Goal: Information Seeking & Learning: Find specific fact

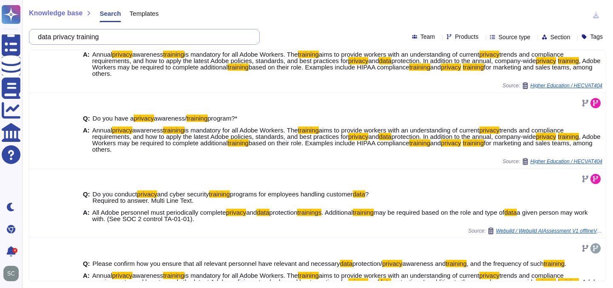
scroll to position [305, 0]
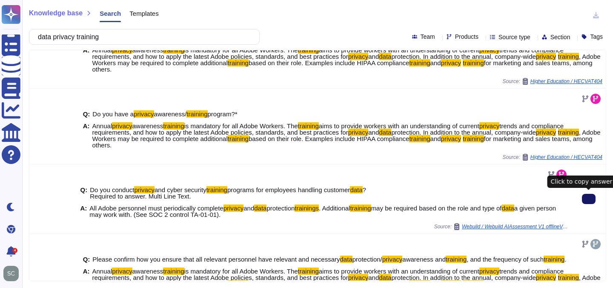
click at [586, 202] on button at bounding box center [589, 199] width 14 height 10
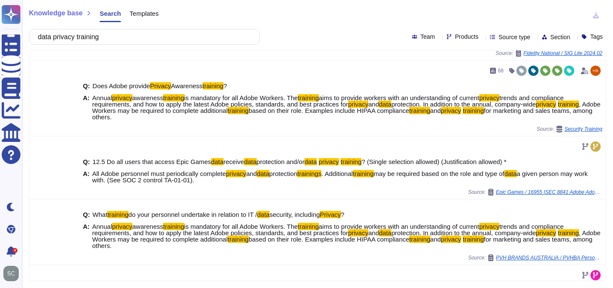
scroll to position [0, 0]
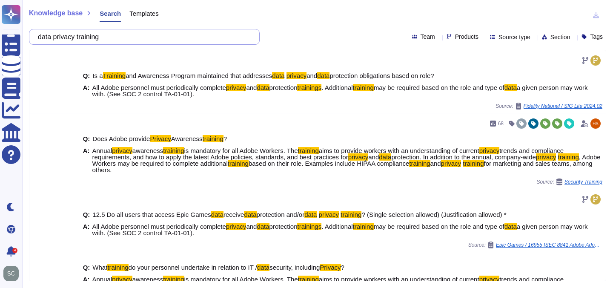
drag, startPoint x: 133, startPoint y: 41, endPoint x: 23, endPoint y: 34, distance: 110.5
click at [23, 34] on div "Knowledge base Search Templates data privacy training Team Products Source type…" at bounding box center [317, 144] width 591 height 288
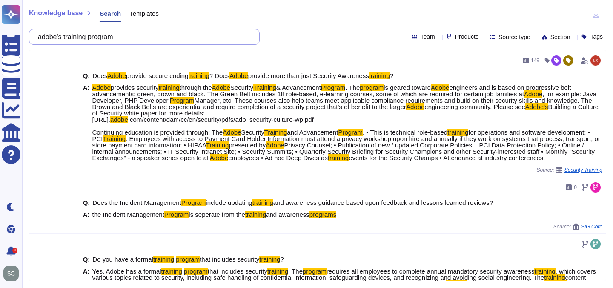
click at [101, 38] on input "adobe's training program" at bounding box center [142, 36] width 217 height 15
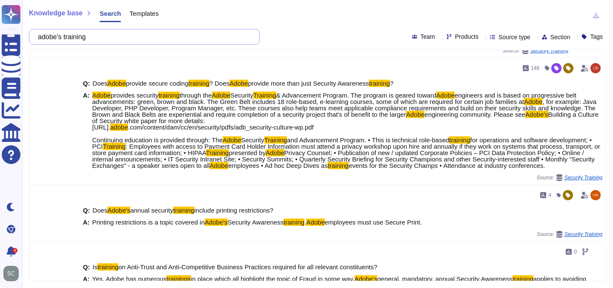
scroll to position [207, 0]
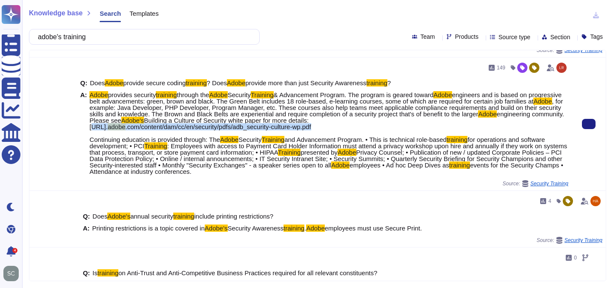
drag, startPoint x: 342, startPoint y: 132, endPoint x: 88, endPoint y: 134, distance: 253.6
click at [88, 134] on div "A: Adobe provides security training through the Adobe Security Training & Advan…" at bounding box center [324, 132] width 488 height 83
copy span "[URL]. adobe .com/content/dam/cc/en/security/pdfs/adb_security-culture-wp.pdf"
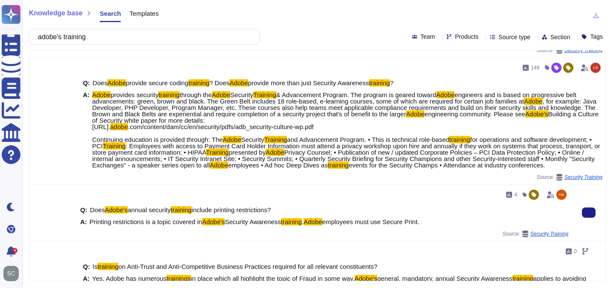
click at [101, 201] on div "4" at bounding box center [324, 195] width 488 height 14
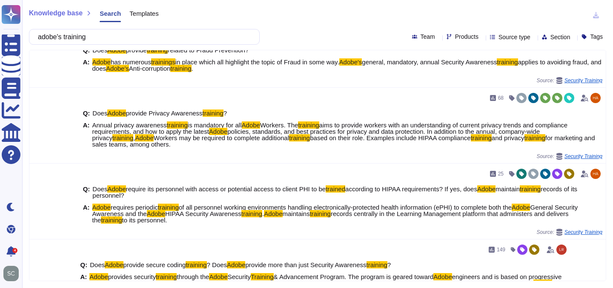
scroll to position [0, 0]
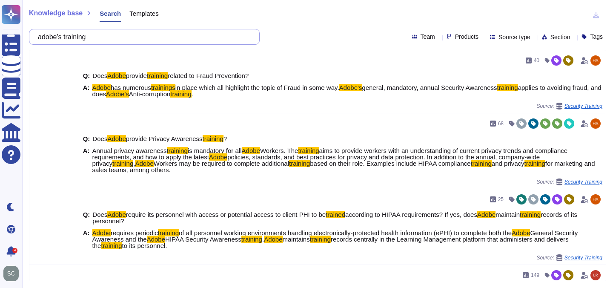
click at [82, 37] on input "adobe's training" at bounding box center [142, 36] width 217 height 15
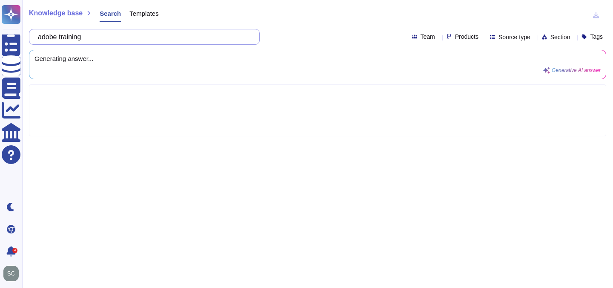
type input "adobe training"
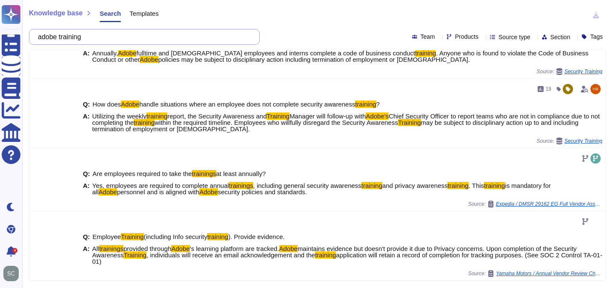
scroll to position [558, 0]
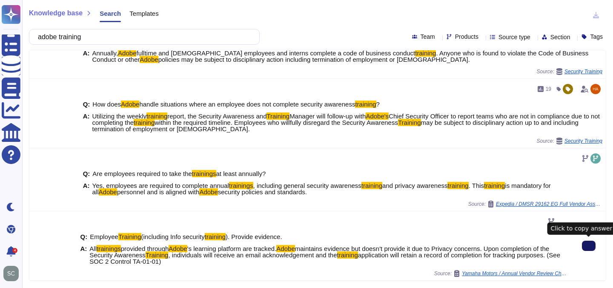
click at [593, 248] on button at bounding box center [589, 245] width 14 height 10
